Goal: Find specific page/section: Locate a particular part of the current website

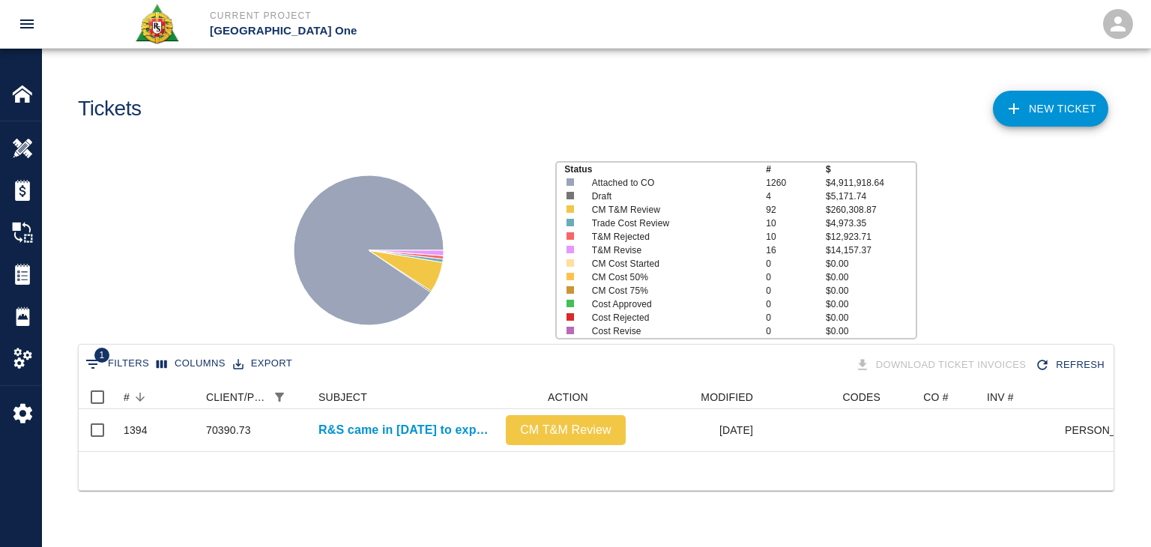
scroll to position [66, 1024]
click at [96, 364] on icon "Show filters" at bounding box center [93, 364] width 18 height 18
select select "pco_number"
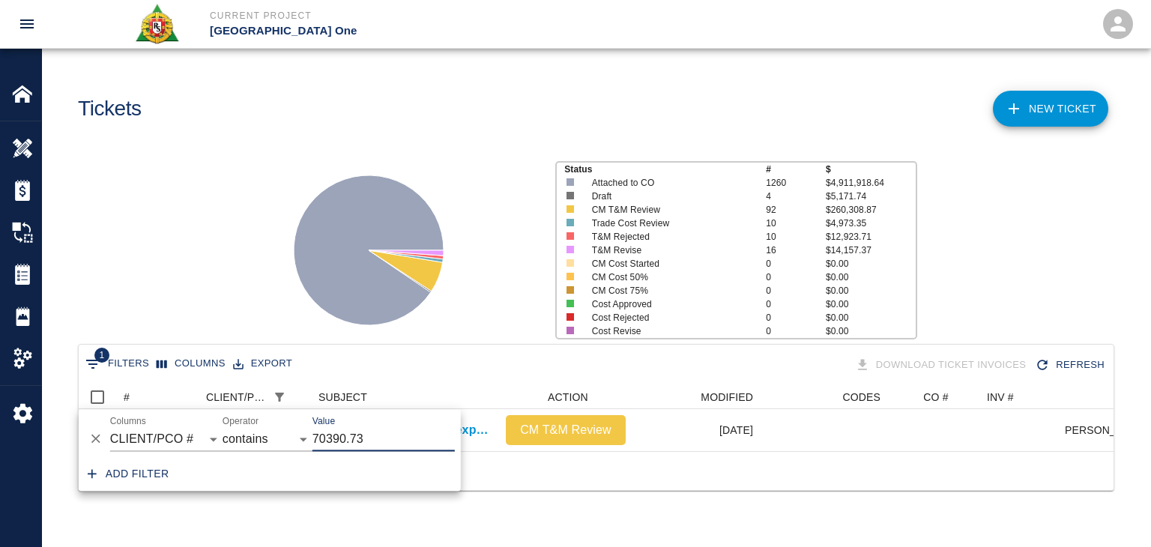
click at [91, 436] on icon "Delete" at bounding box center [95, 439] width 15 height 15
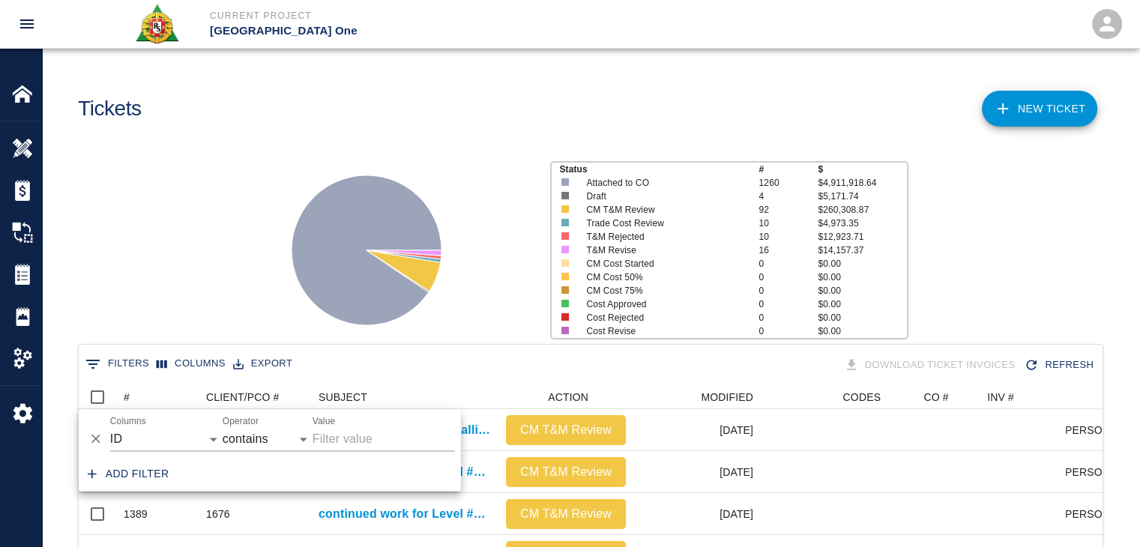
scroll to position [864, 1013]
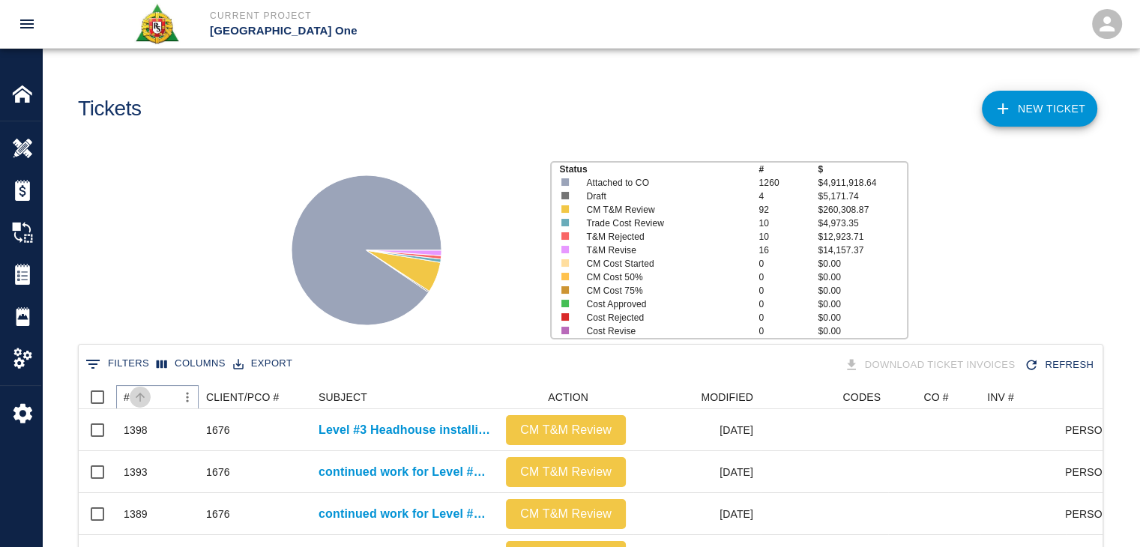
click at [141, 388] on button "Sort" at bounding box center [140, 397] width 21 height 21
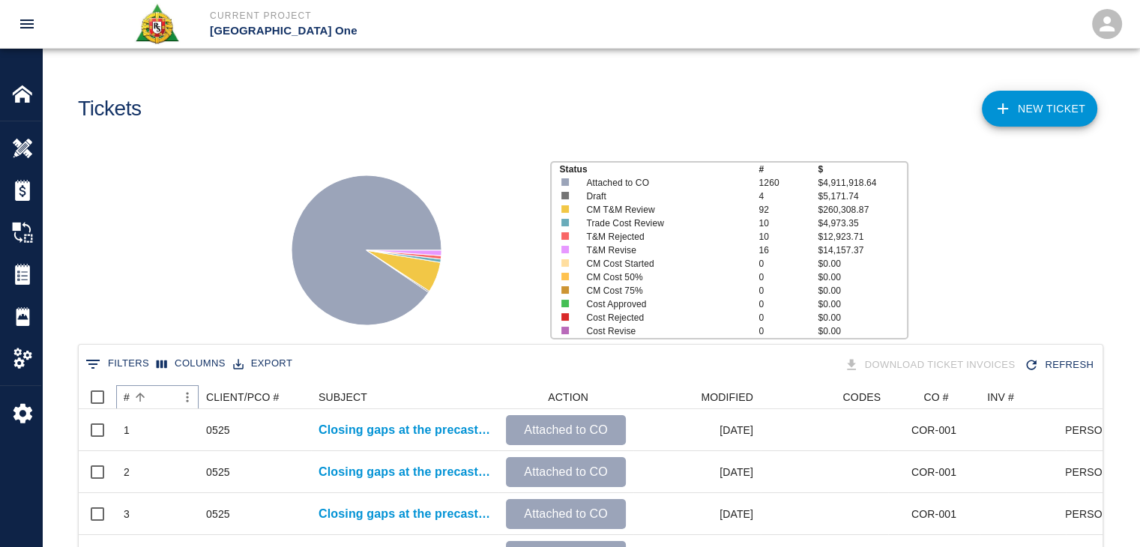
click at [142, 391] on icon "Sort" at bounding box center [139, 397] width 13 height 13
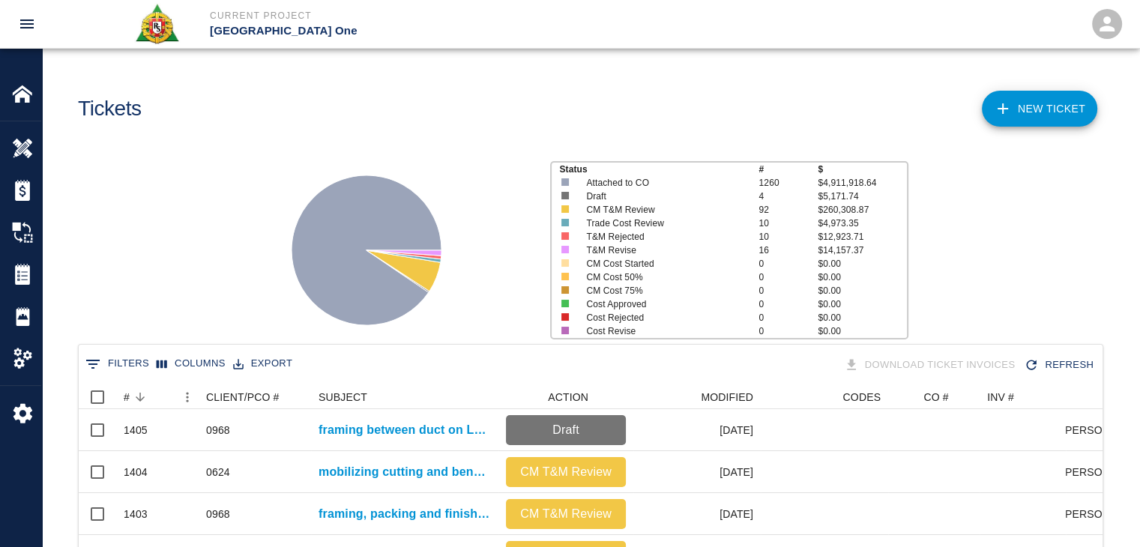
click at [142, 324] on div "Status # $ Attached to CO 1260 $4,911,918.64 Draft 4 $5,171.74 CM T&M Review 92…" at bounding box center [584, 244] width 1109 height 199
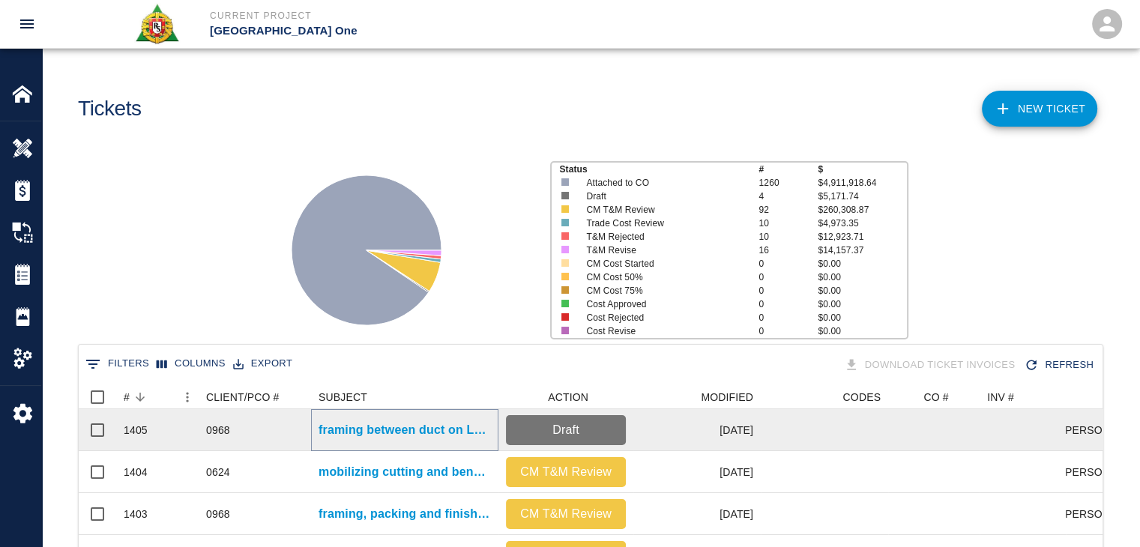
click at [356, 427] on p "framing between duct on Level #2 north side." at bounding box center [405, 430] width 172 height 18
